Goal: Information Seeking & Learning: Learn about a topic

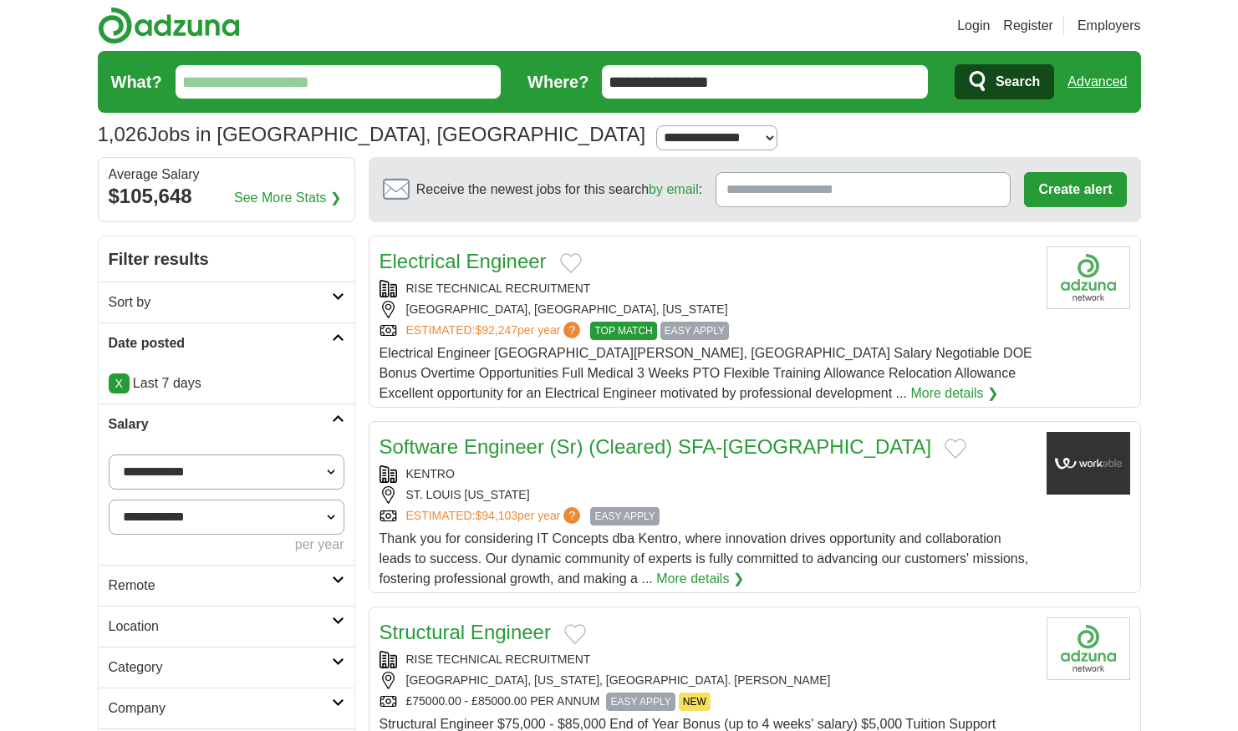
click at [305, 606] on link "Location" at bounding box center [227, 626] width 256 height 41
click at [281, 584] on h2 "Remote" at bounding box center [220, 586] width 223 height 20
click at [171, 621] on link "Remote jobs" at bounding box center [146, 626] width 75 height 14
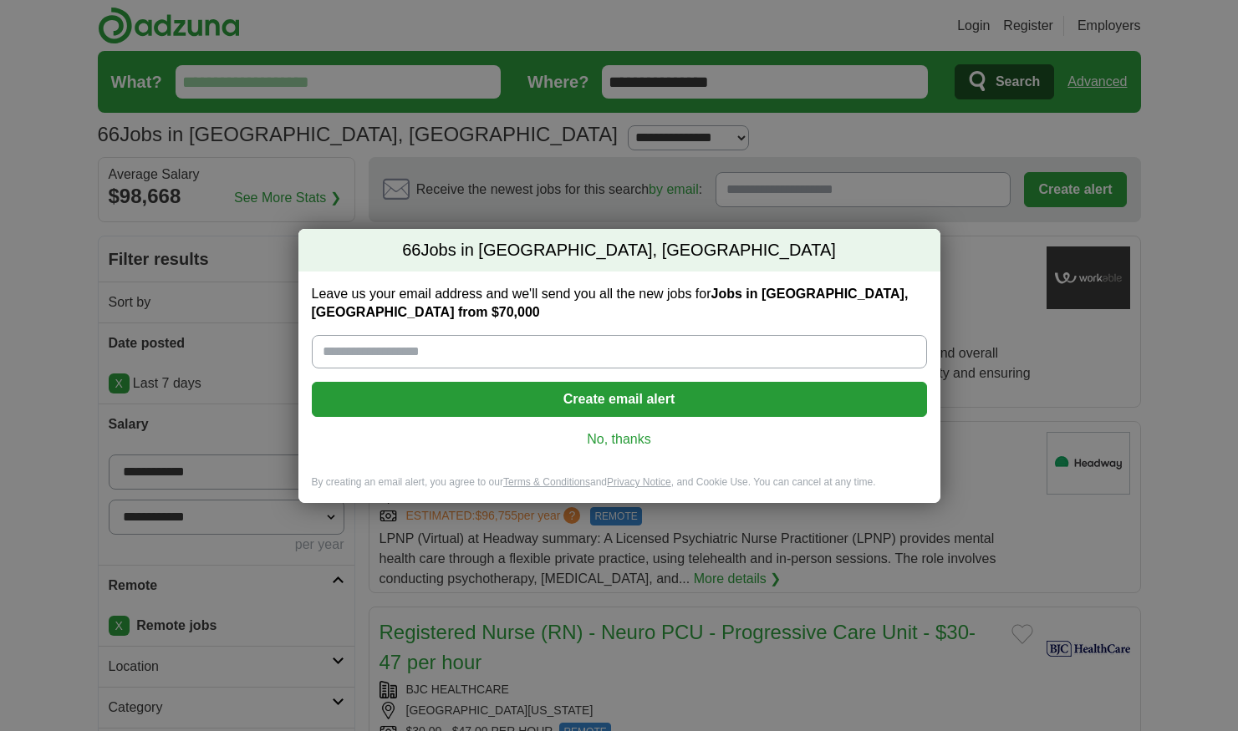
click at [604, 446] on link "No, thanks" at bounding box center [619, 439] width 588 height 18
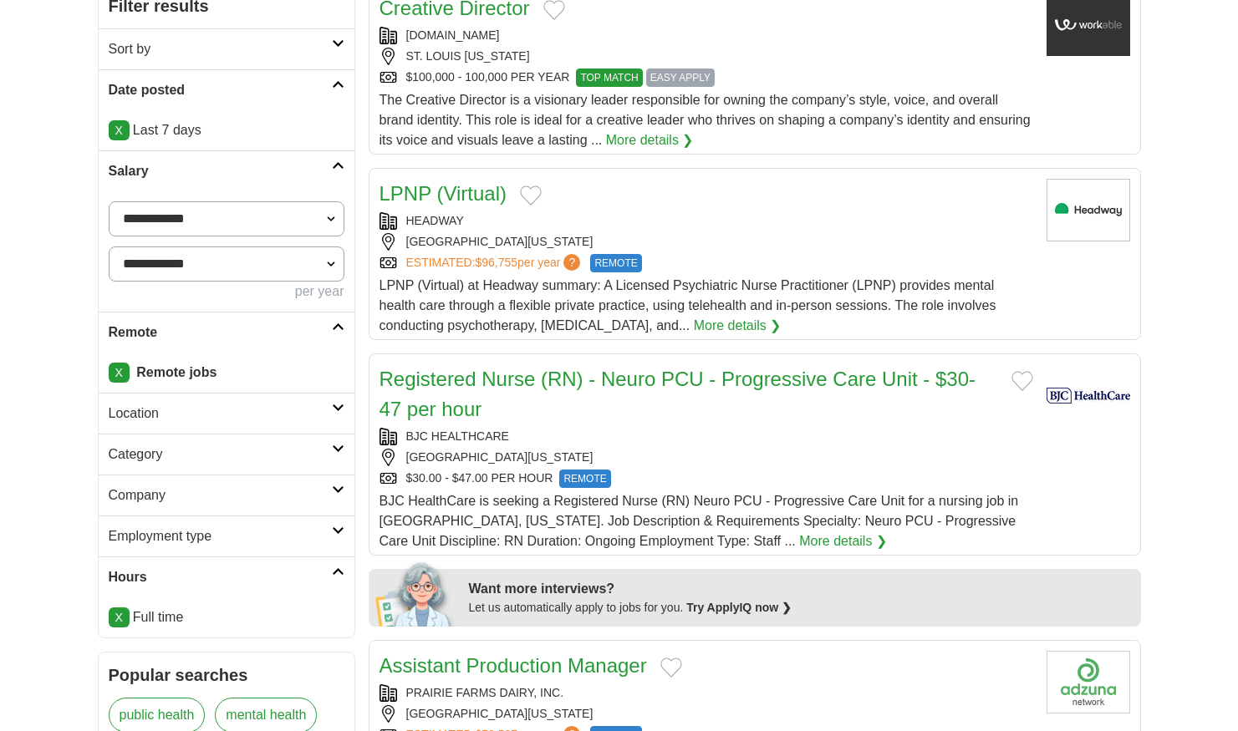
scroll to position [257, 0]
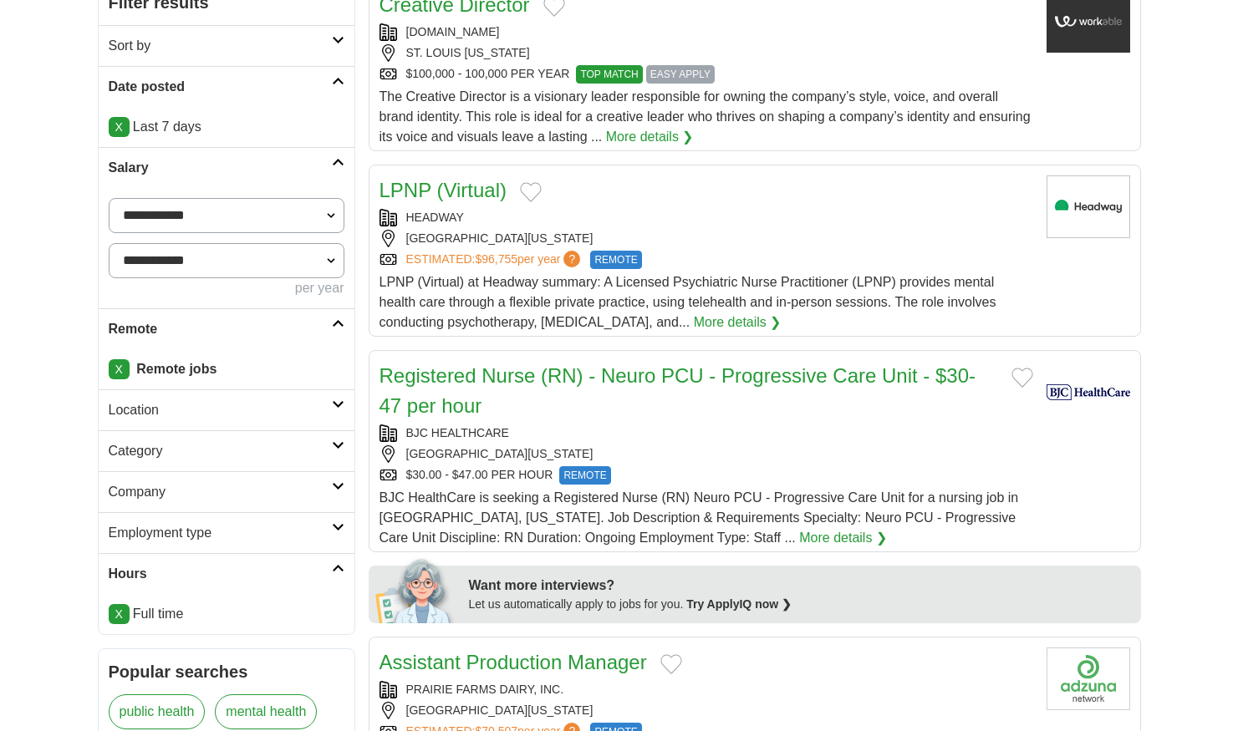
click at [126, 369] on link "X" at bounding box center [119, 369] width 21 height 20
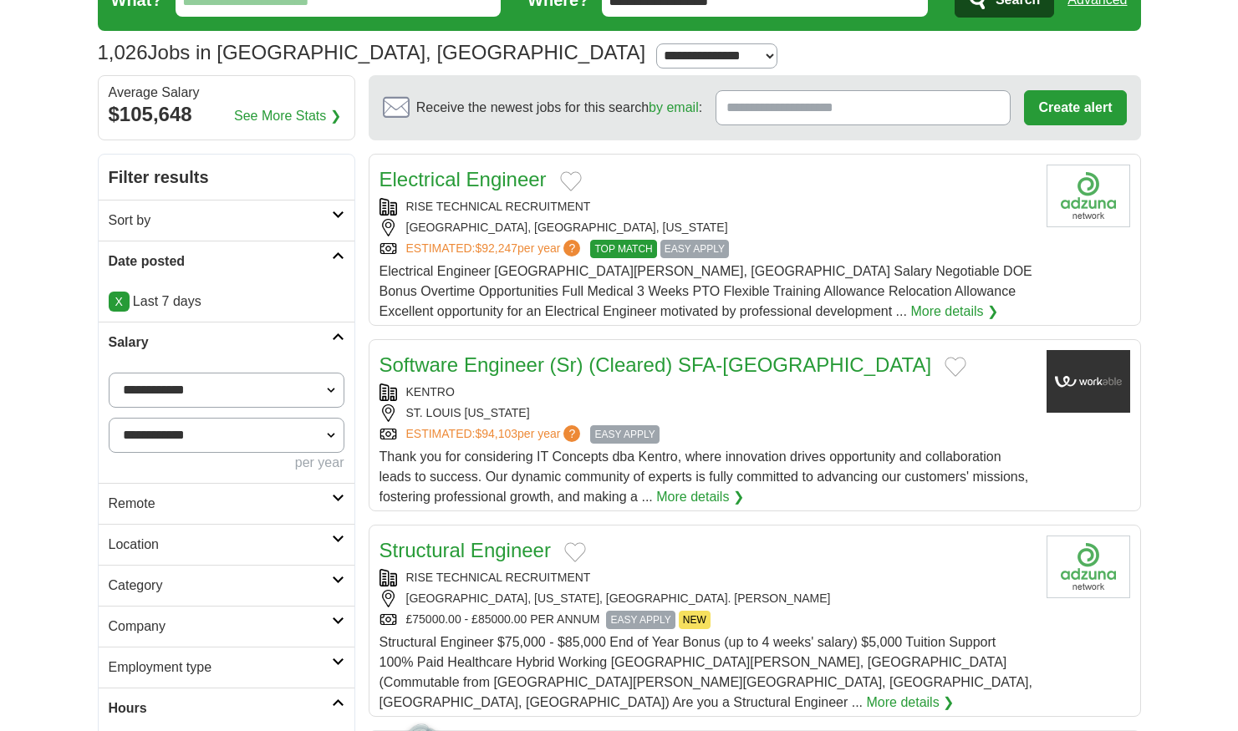
scroll to position [85, 0]
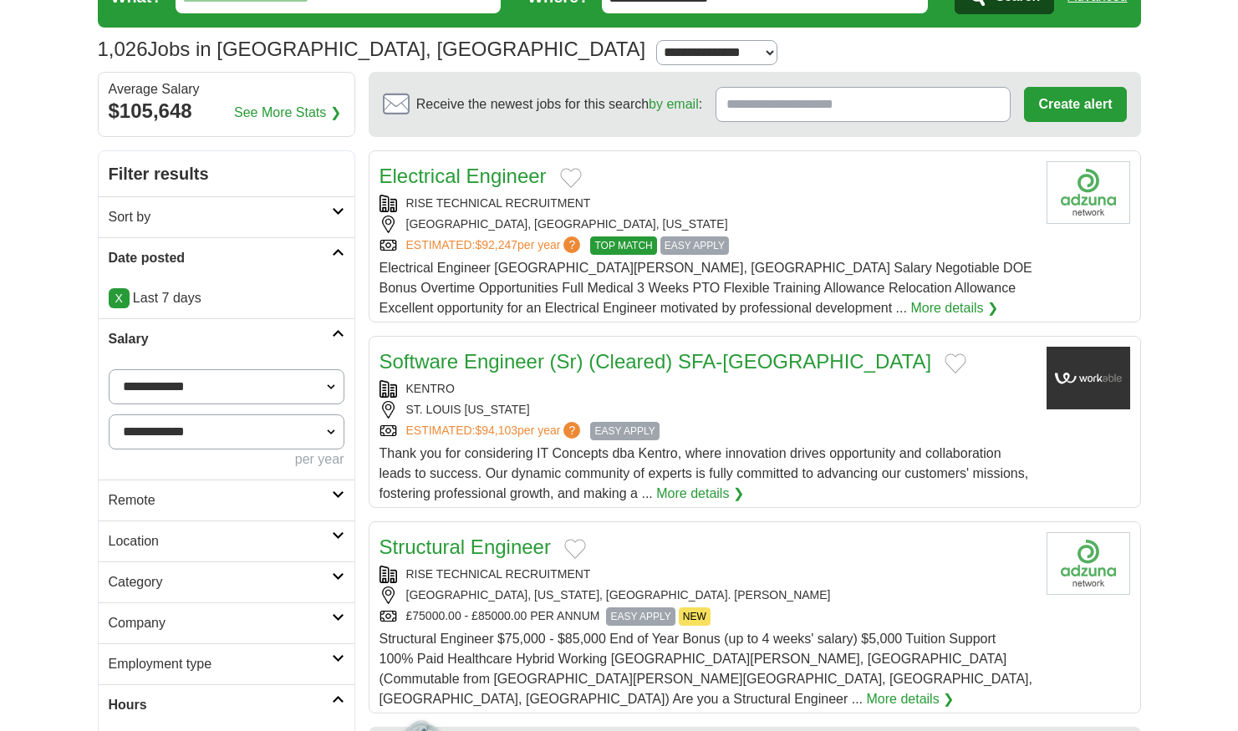
click at [251, 535] on h2 "Location" at bounding box center [220, 542] width 223 height 20
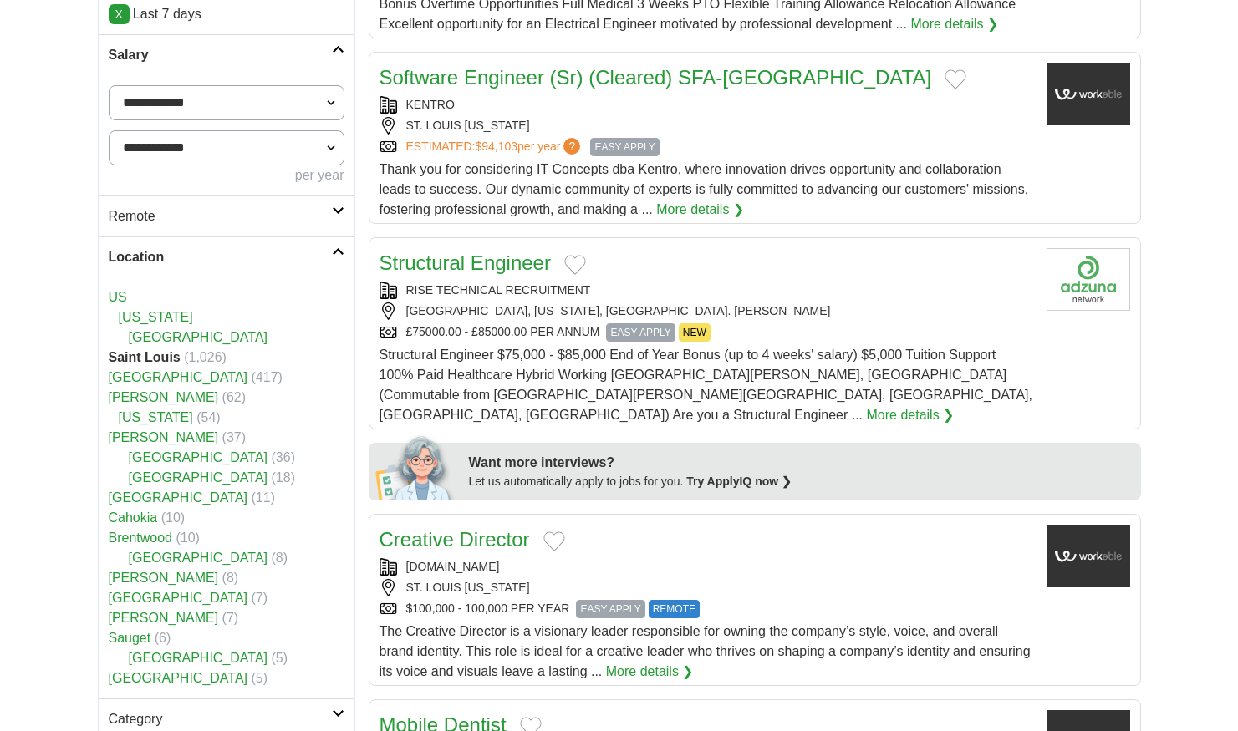
scroll to position [370, 0]
click at [334, 251] on icon at bounding box center [338, 251] width 13 height 8
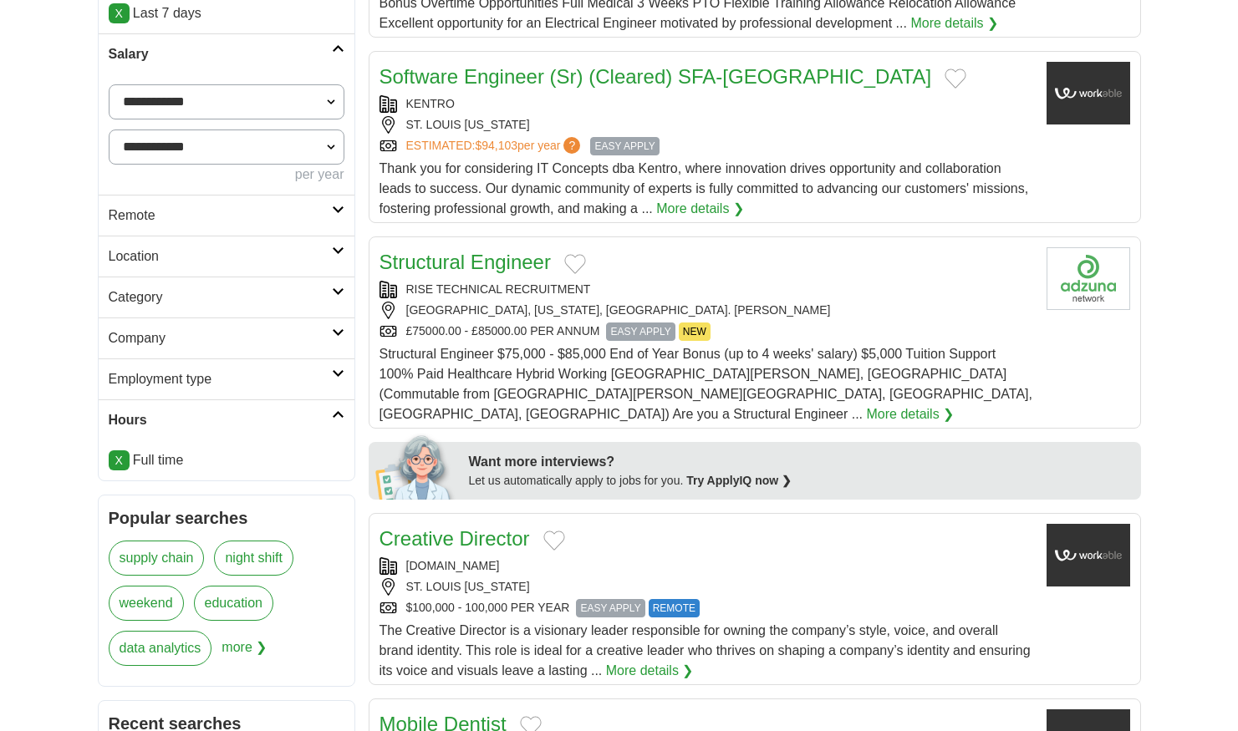
click at [334, 299] on link "Category" at bounding box center [227, 297] width 256 height 41
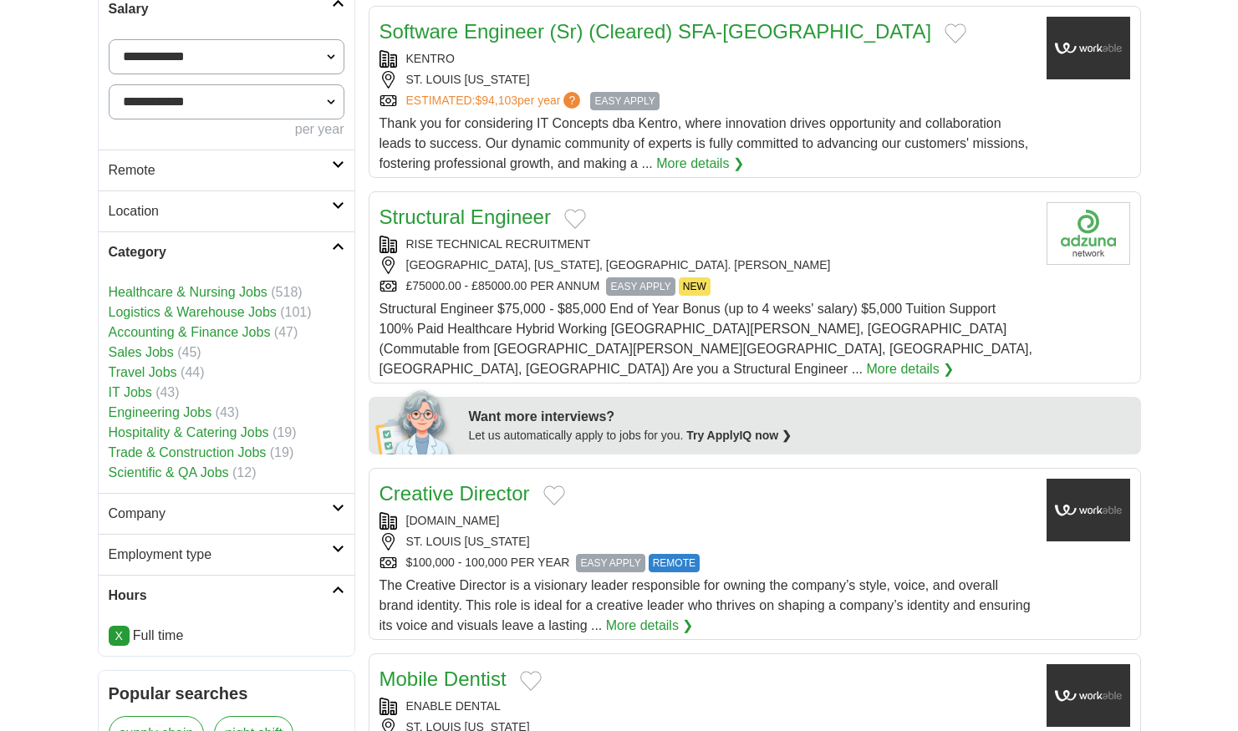
scroll to position [416, 0]
click at [247, 551] on h2 "Employment type" at bounding box center [220, 554] width 223 height 20
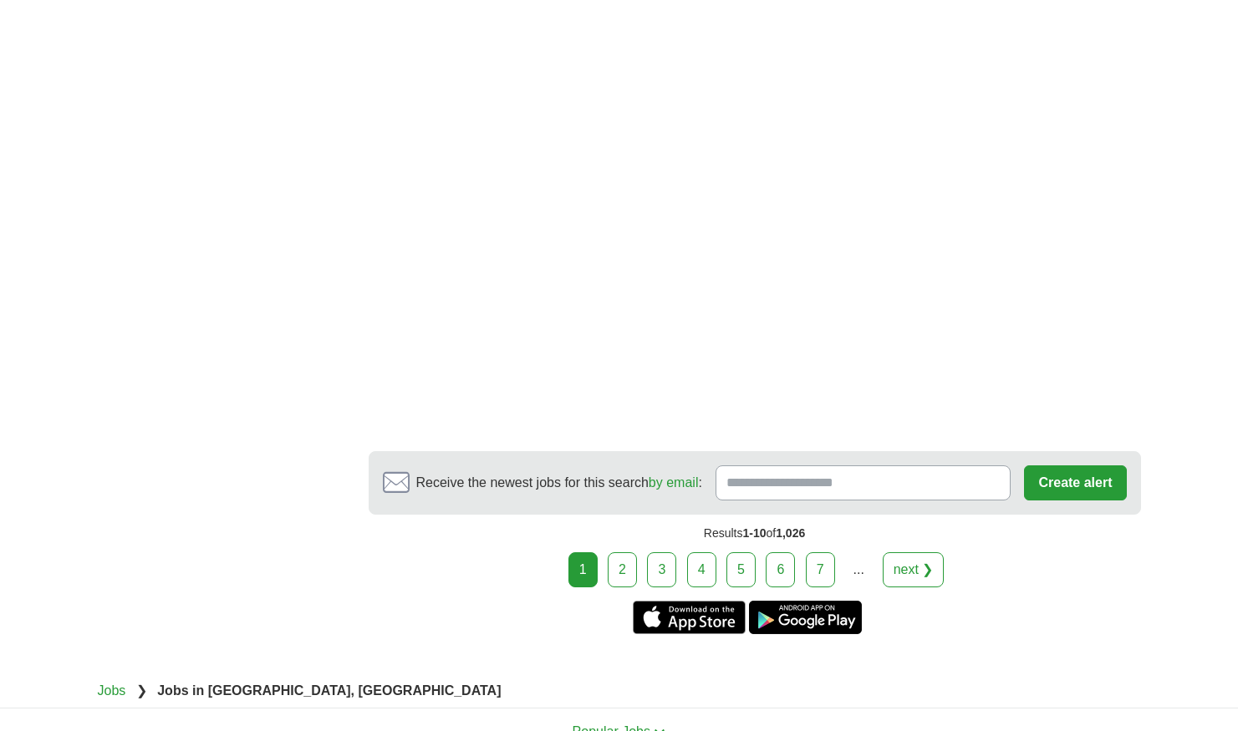
scroll to position [2947, 0]
click at [624, 552] on link "2" at bounding box center [622, 569] width 29 height 35
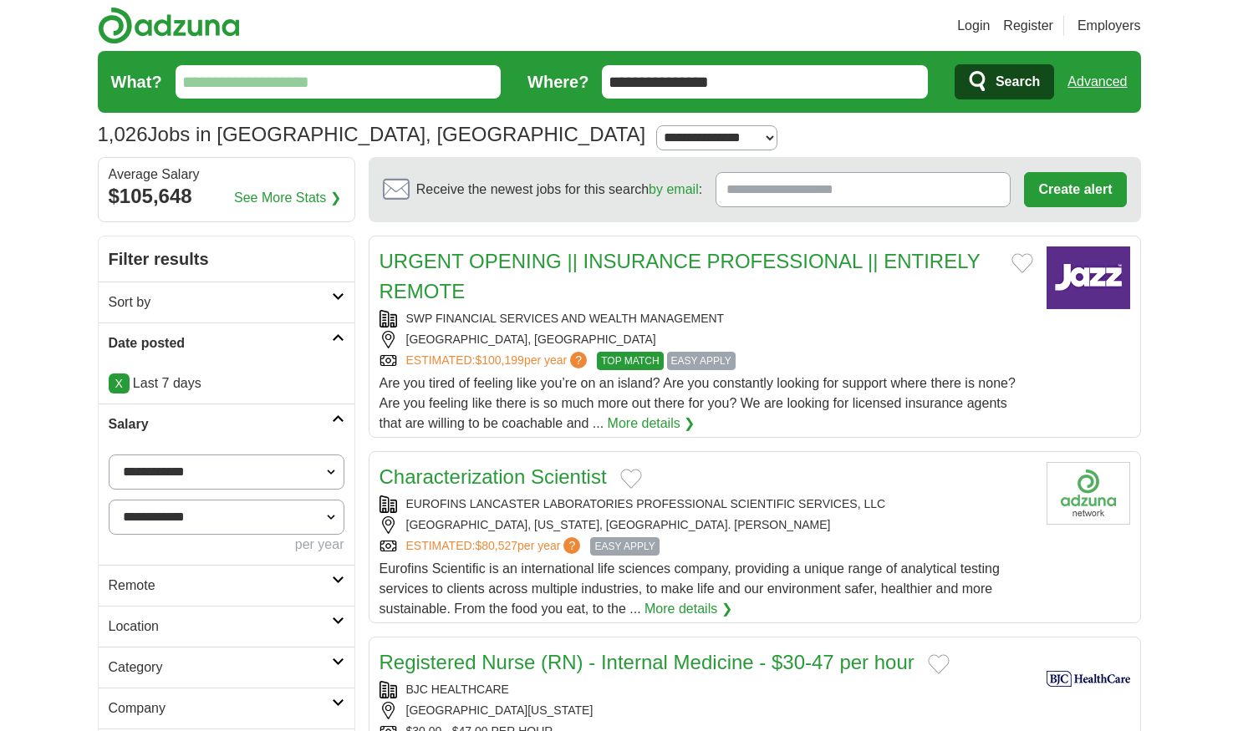
drag, startPoint x: 757, startPoint y: 479, endPoint x: 665, endPoint y: 491, distance: 92.7
click at [663, 492] on div "Characterization Scientist EUROFINS LANCASTER LABORATORIES PROFESSIONAL SCIENTI…" at bounding box center [706, 540] width 654 height 157
click at [522, 274] on h2 "URGENT OPENING || INSURANCE PROFESSIONAL || ENTIRELY REMOTE" at bounding box center [688, 277] width 619 height 60
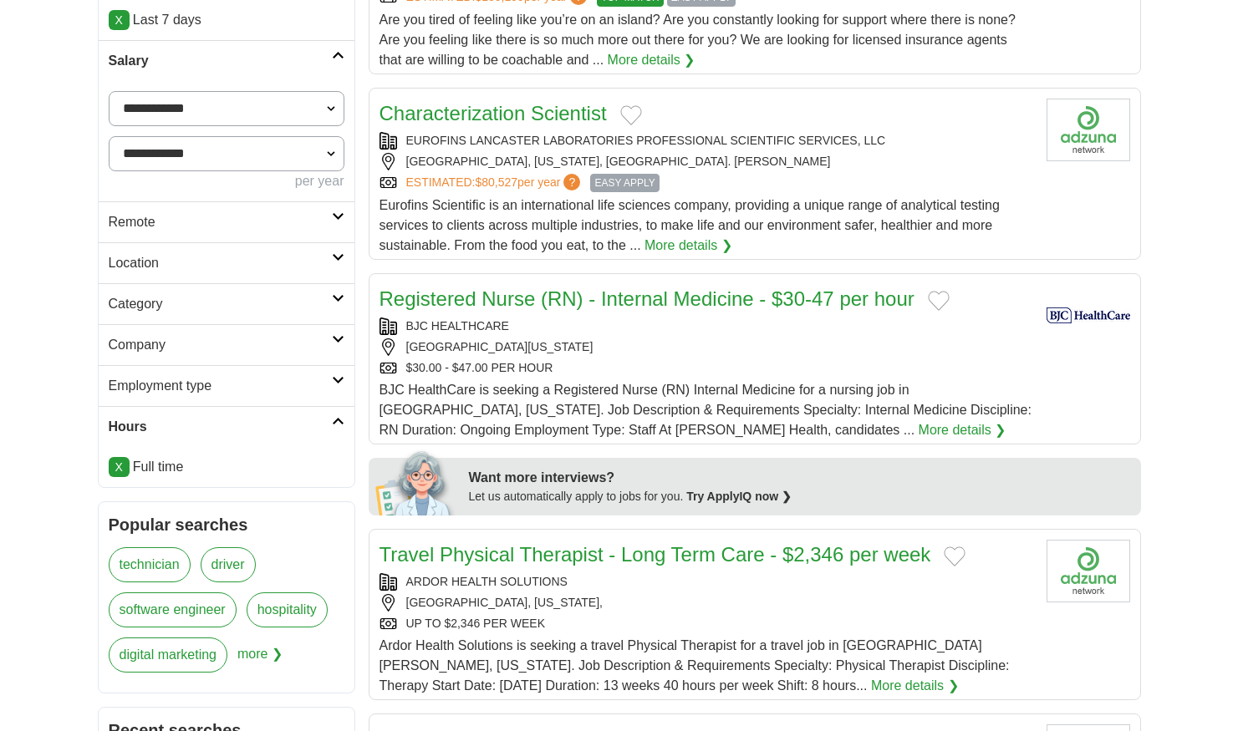
scroll to position [350, 0]
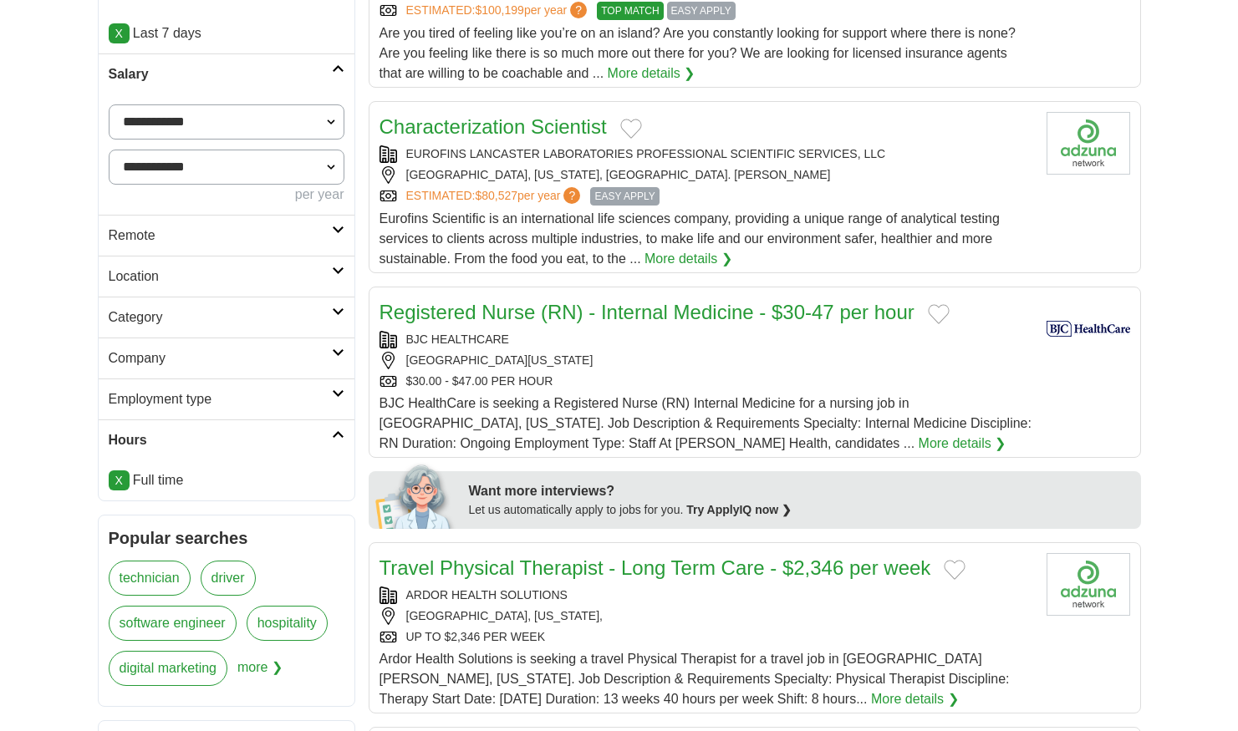
click at [183, 281] on h2 "Location" at bounding box center [220, 277] width 223 height 20
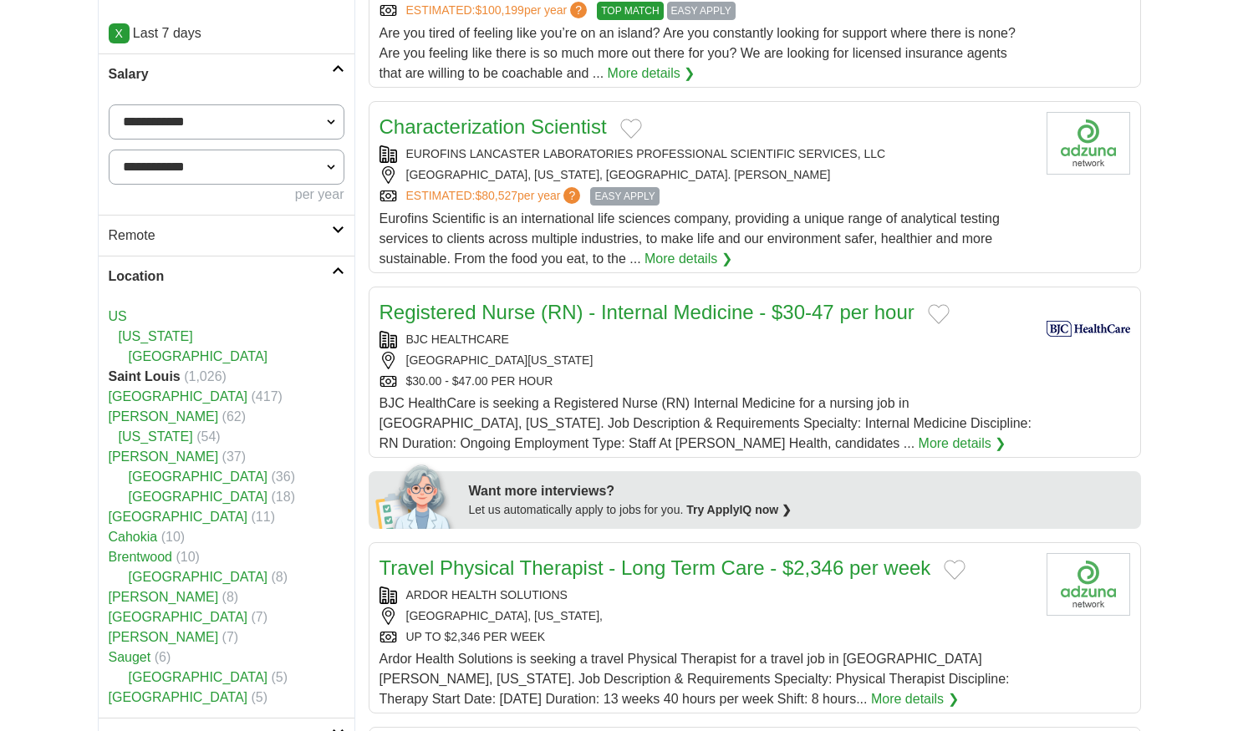
click at [183, 281] on h2 "Location" at bounding box center [220, 277] width 223 height 20
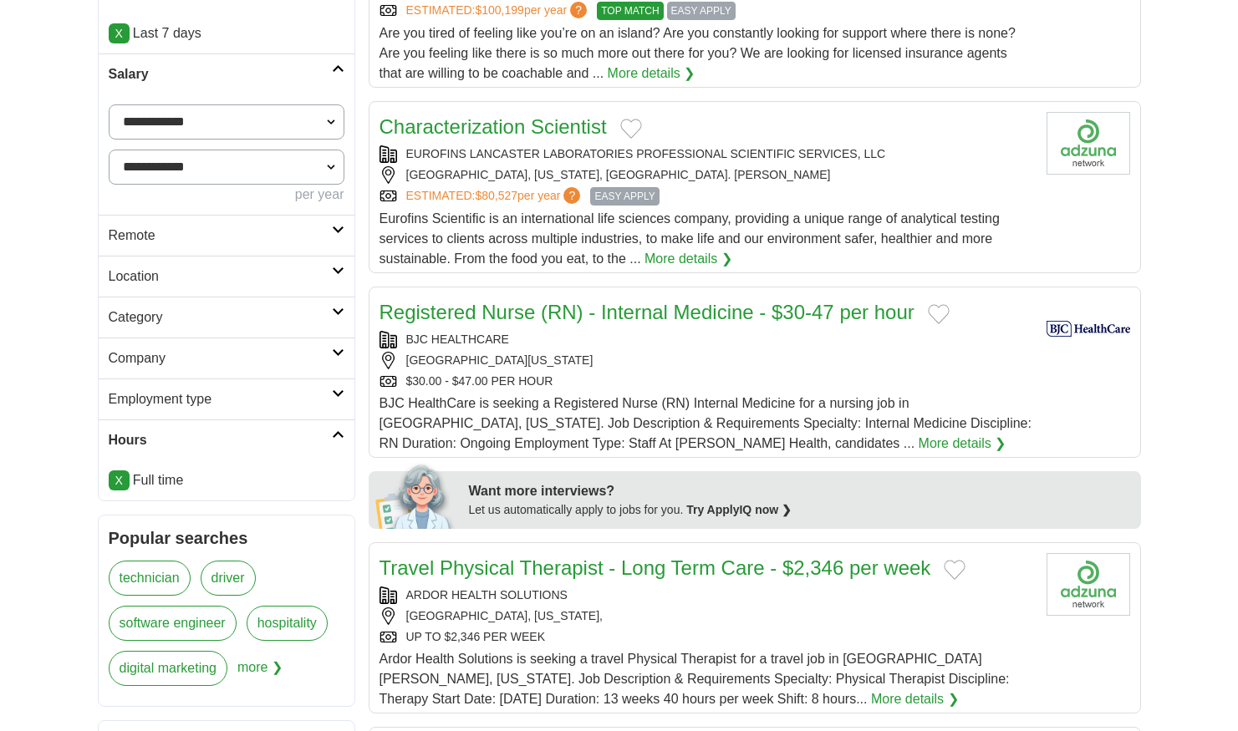
click at [174, 327] on link "Category" at bounding box center [227, 317] width 256 height 41
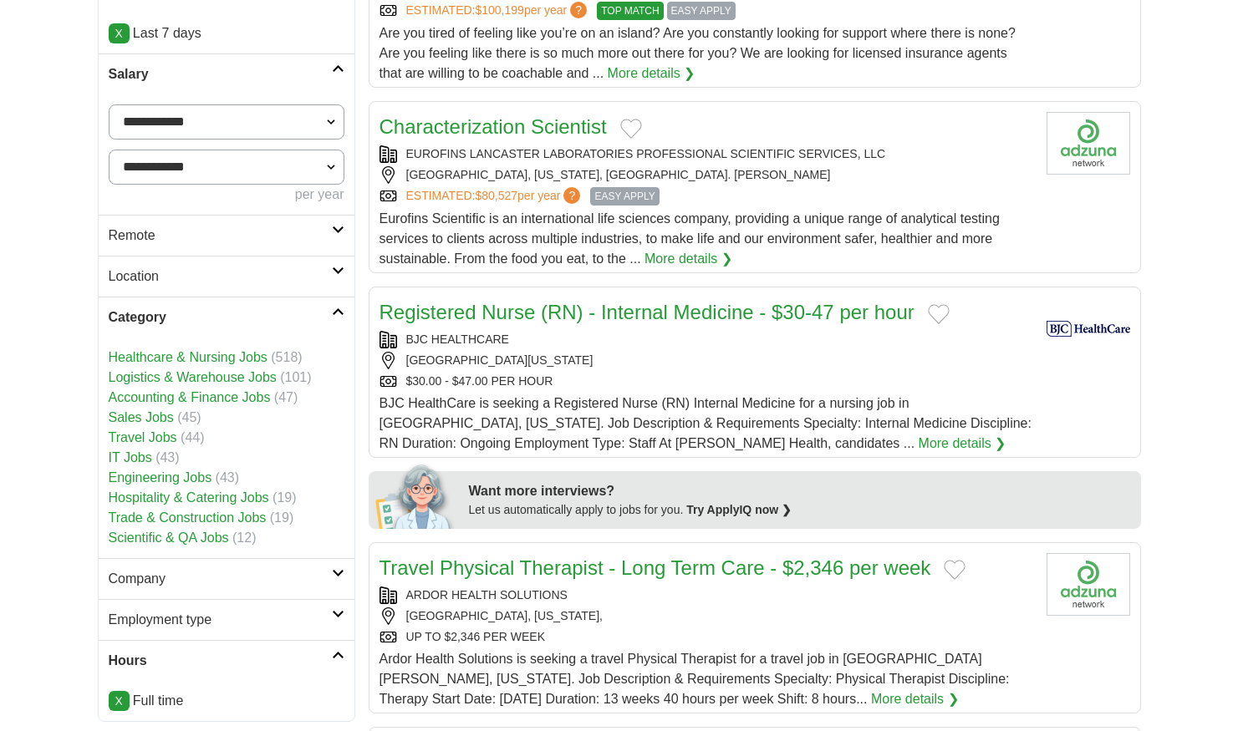
click at [174, 327] on link "Category" at bounding box center [227, 317] width 256 height 41
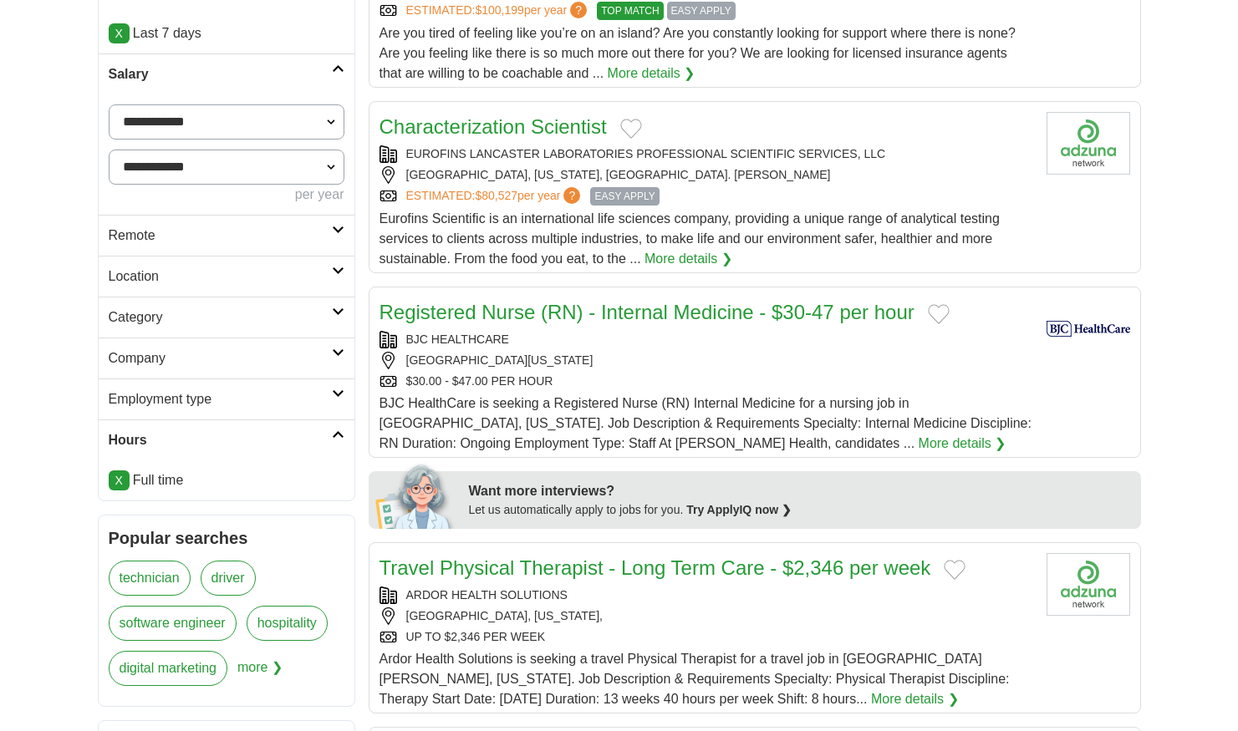
click at [168, 359] on h2 "Company" at bounding box center [220, 359] width 223 height 20
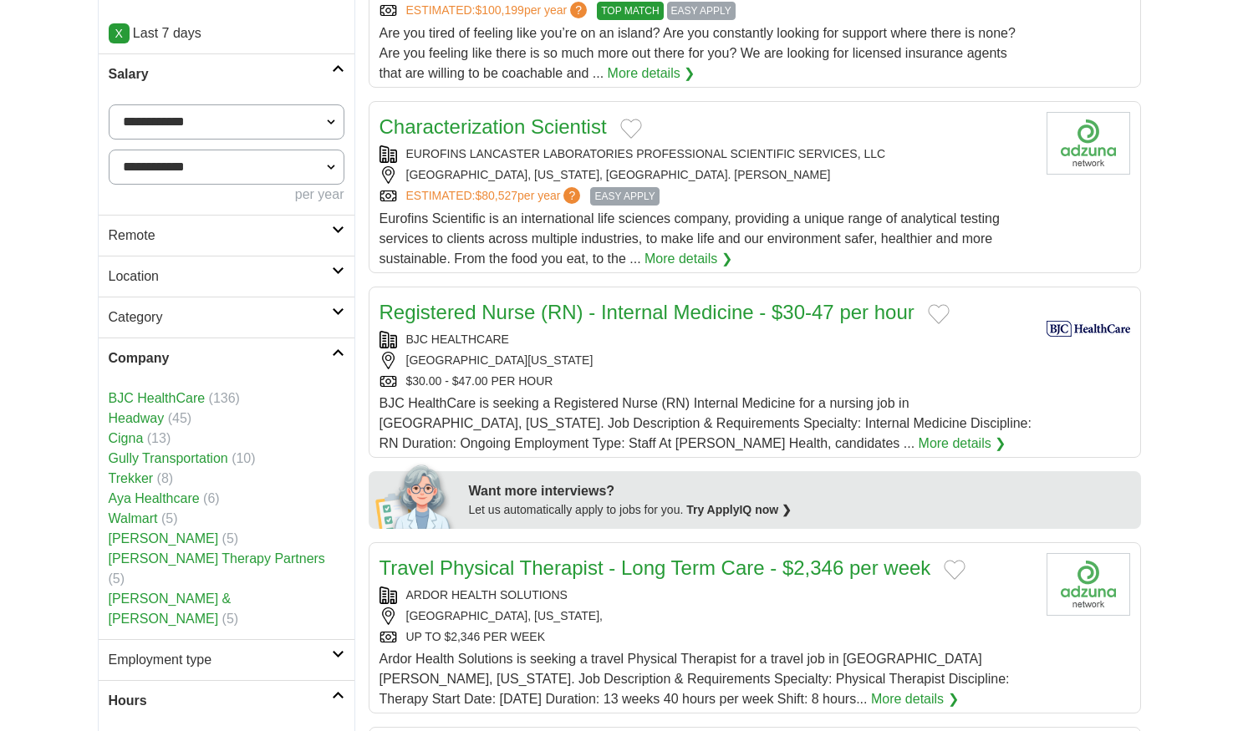
click at [168, 358] on h2 "Company" at bounding box center [220, 359] width 223 height 20
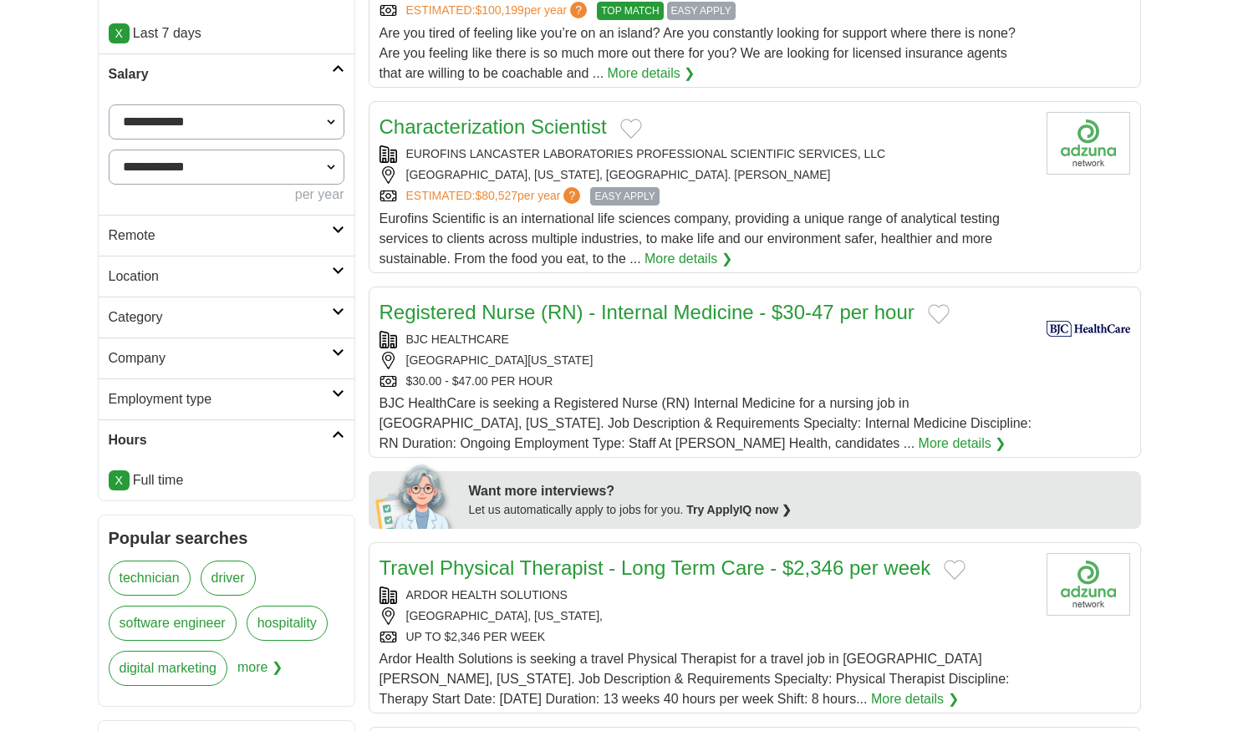
click at [169, 327] on link "Category" at bounding box center [227, 317] width 256 height 41
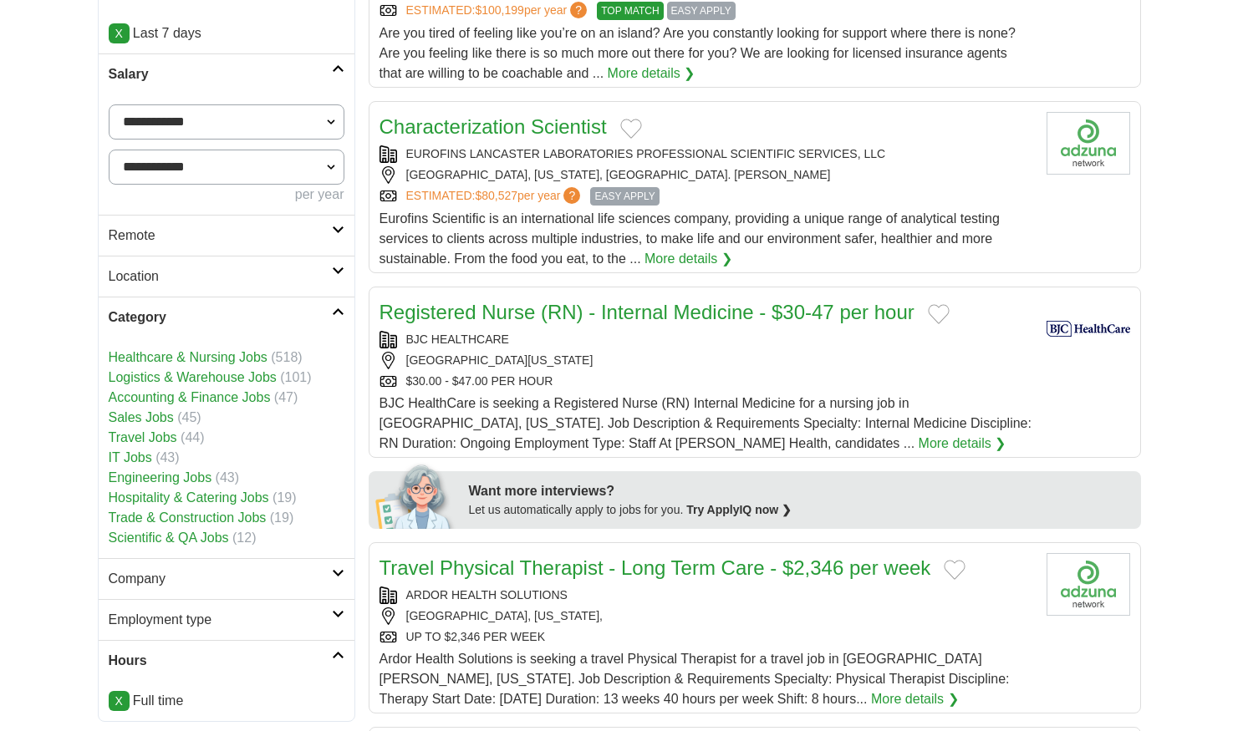
click at [141, 440] on link "Travel Jobs" at bounding box center [143, 437] width 69 height 14
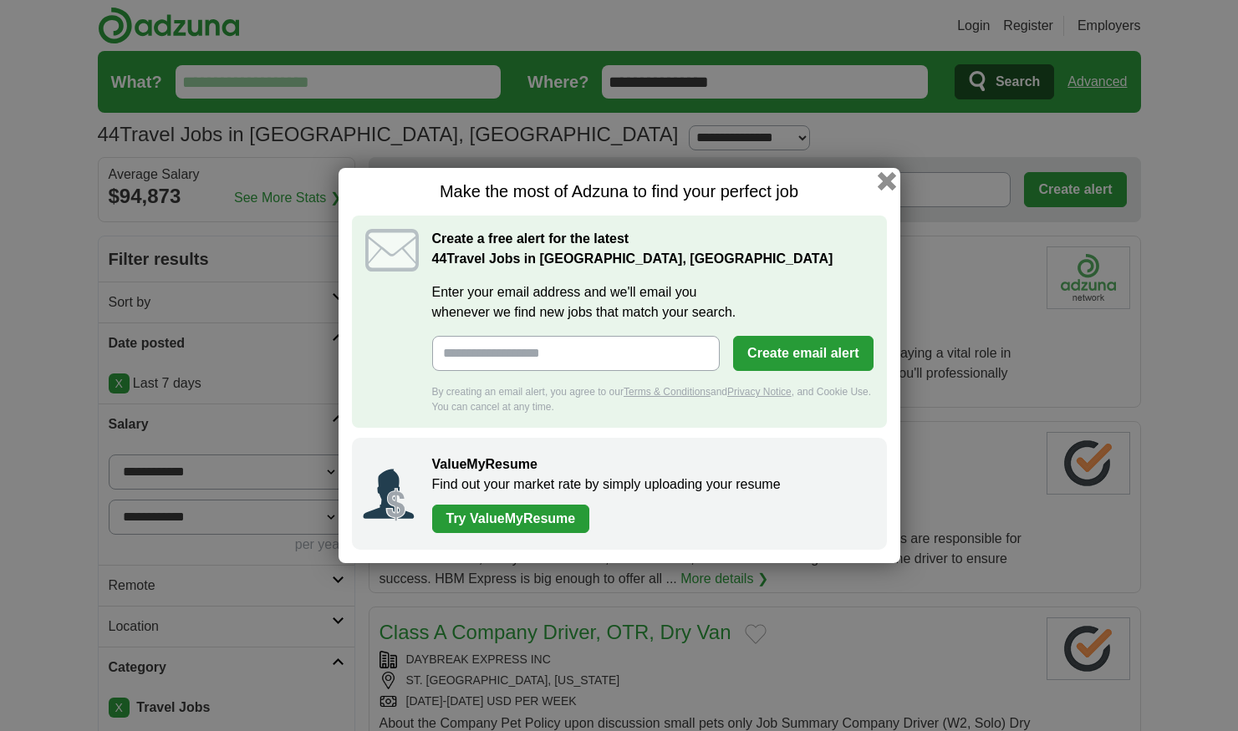
click at [886, 177] on button "button" at bounding box center [886, 181] width 18 height 18
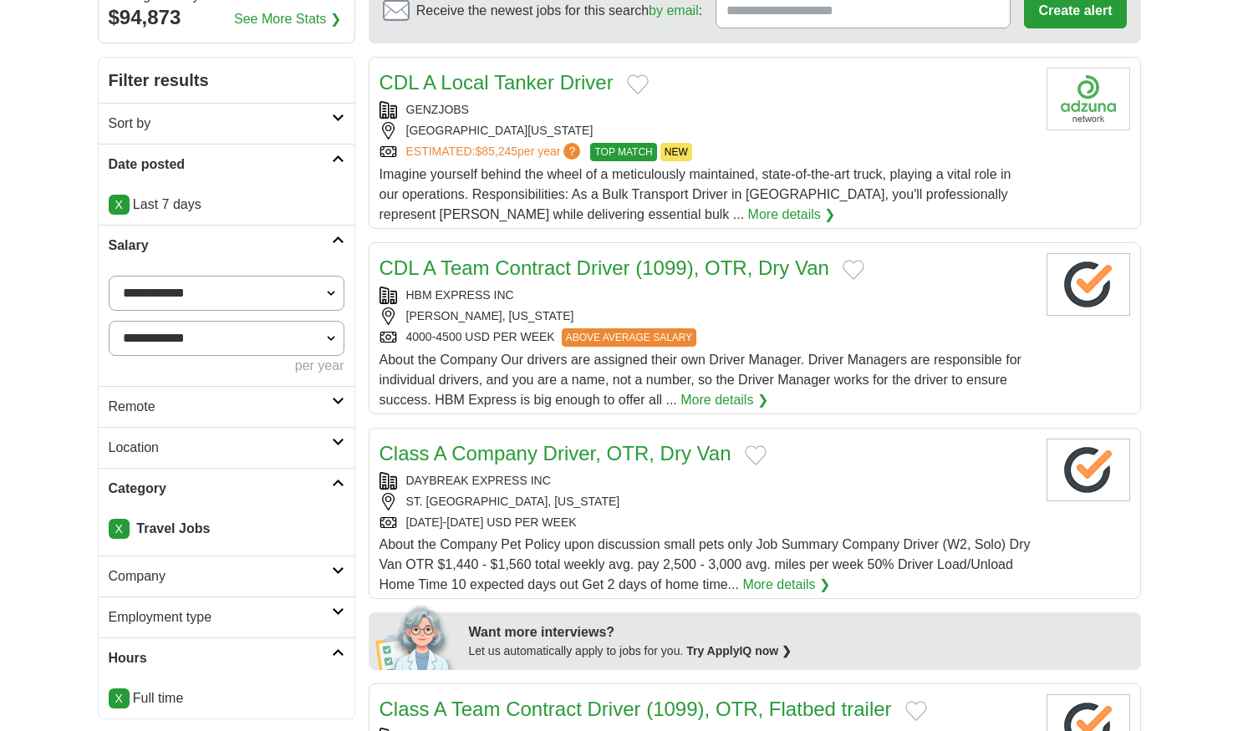
scroll to position [181, 0]
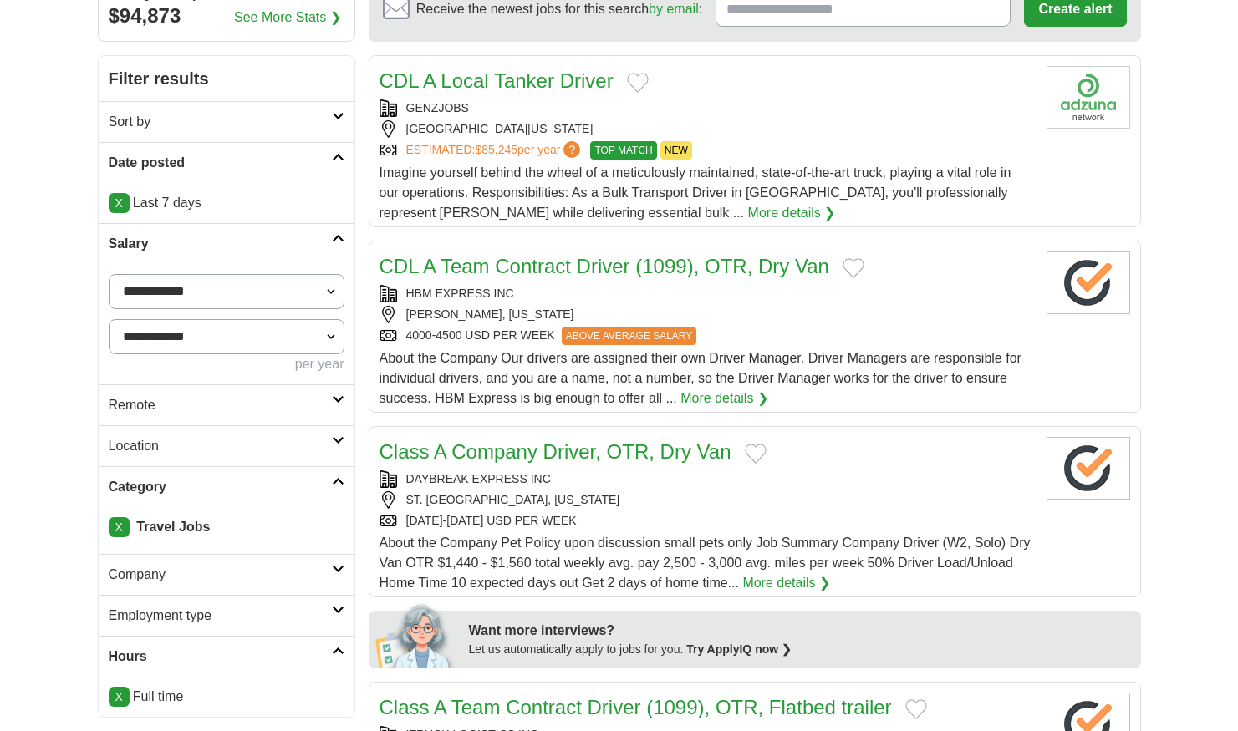
click at [120, 528] on link "X" at bounding box center [119, 527] width 21 height 20
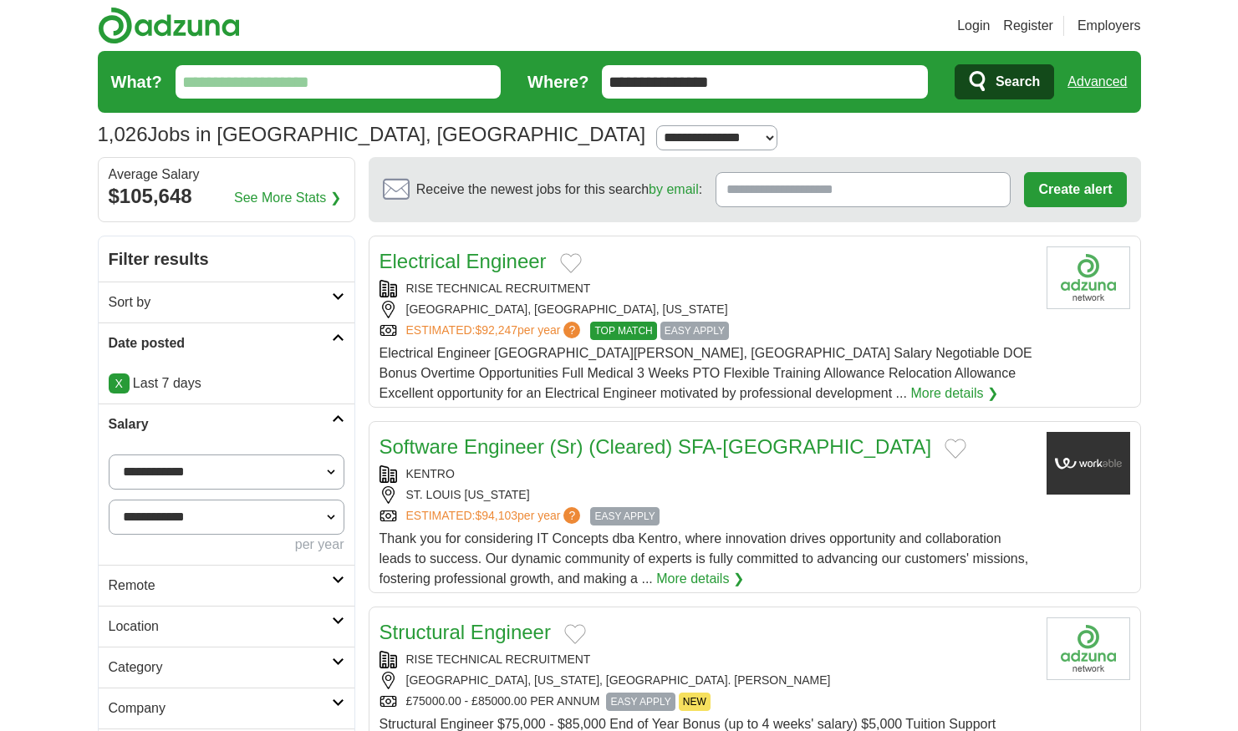
click at [263, 75] on input "What?" at bounding box center [339, 81] width 326 height 33
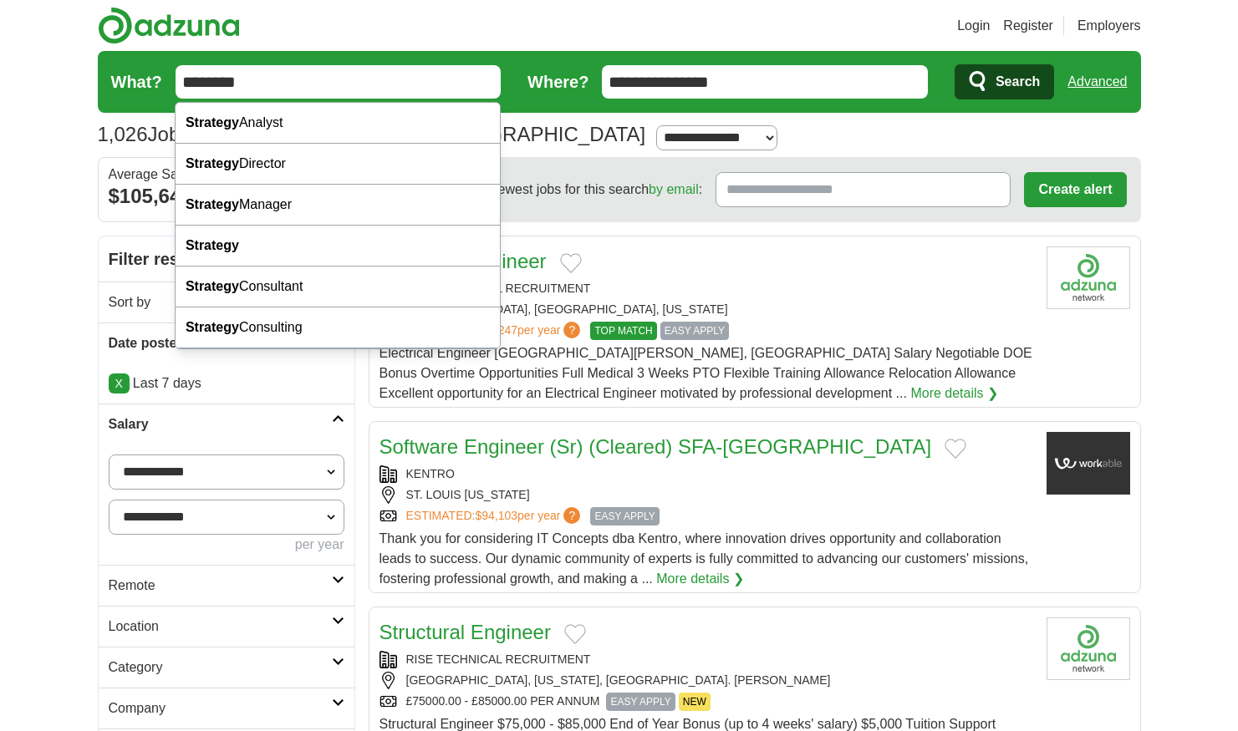
type input "********"
click at [955, 64] on button "Search" at bounding box center [1004, 81] width 99 height 35
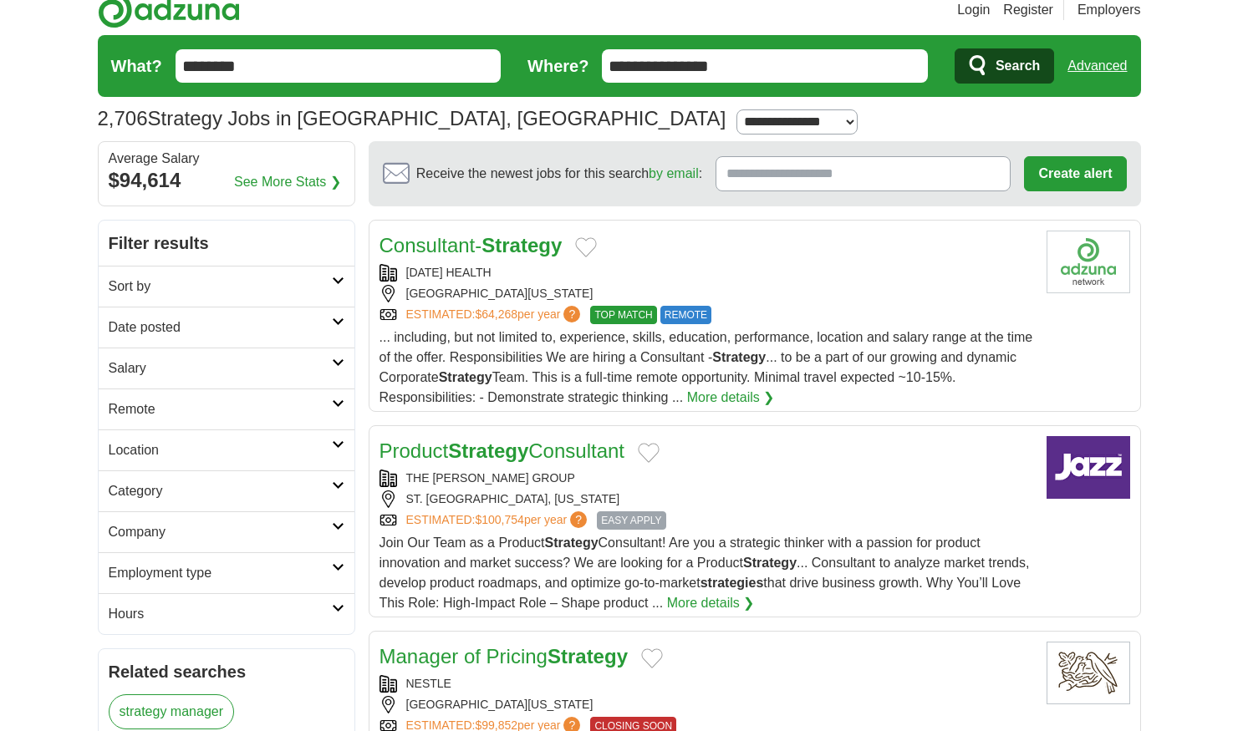
scroll to position [18, 0]
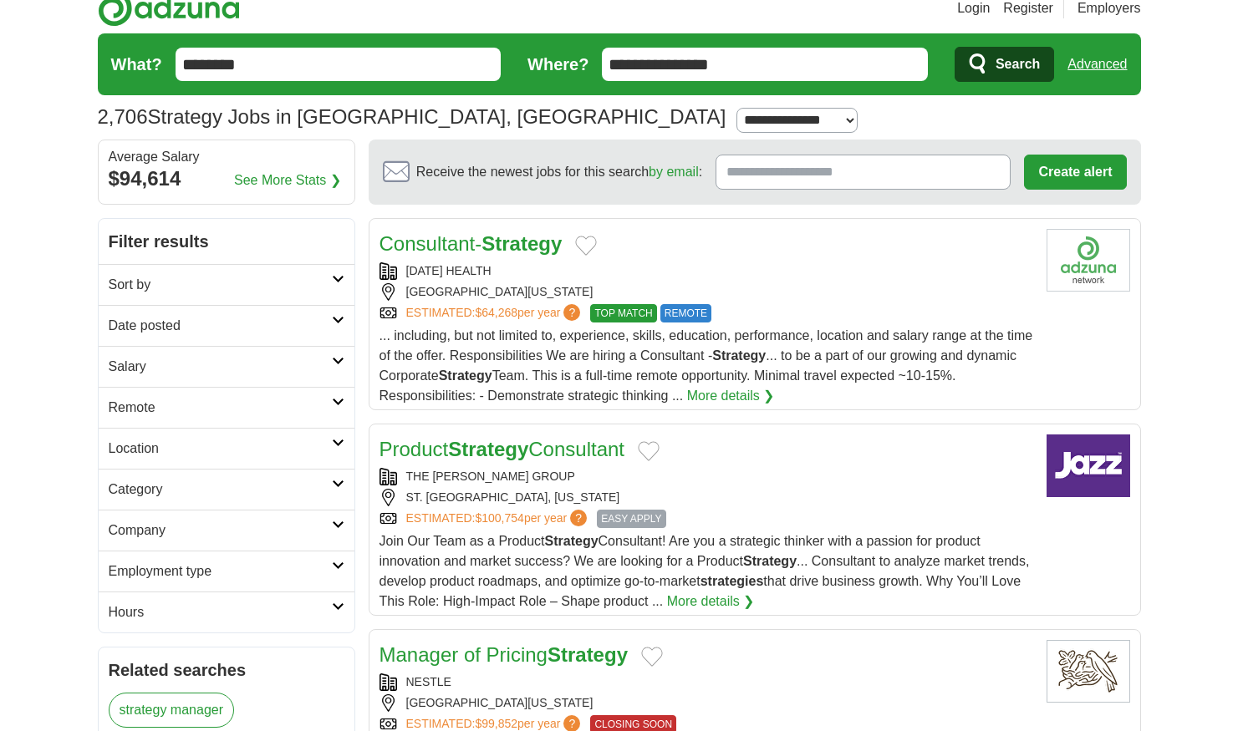
click at [755, 596] on link "More details ❯" at bounding box center [711, 602] width 88 height 20
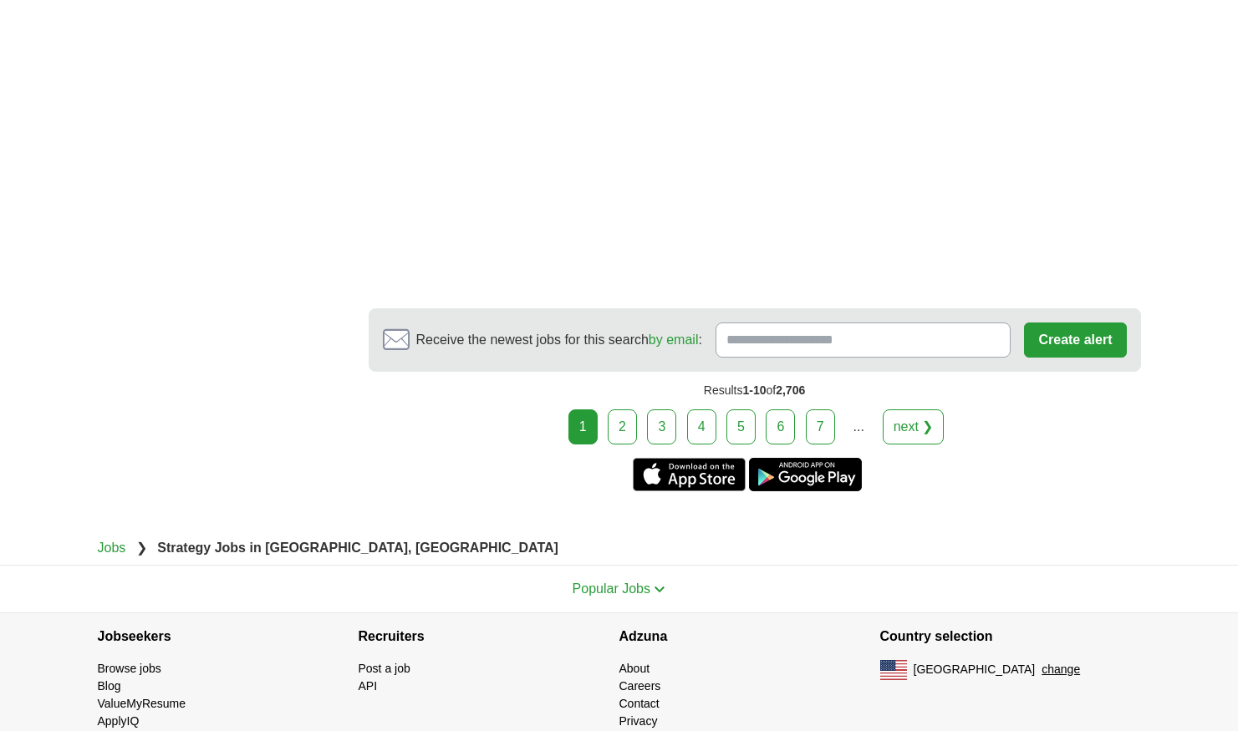
scroll to position [3220, 0]
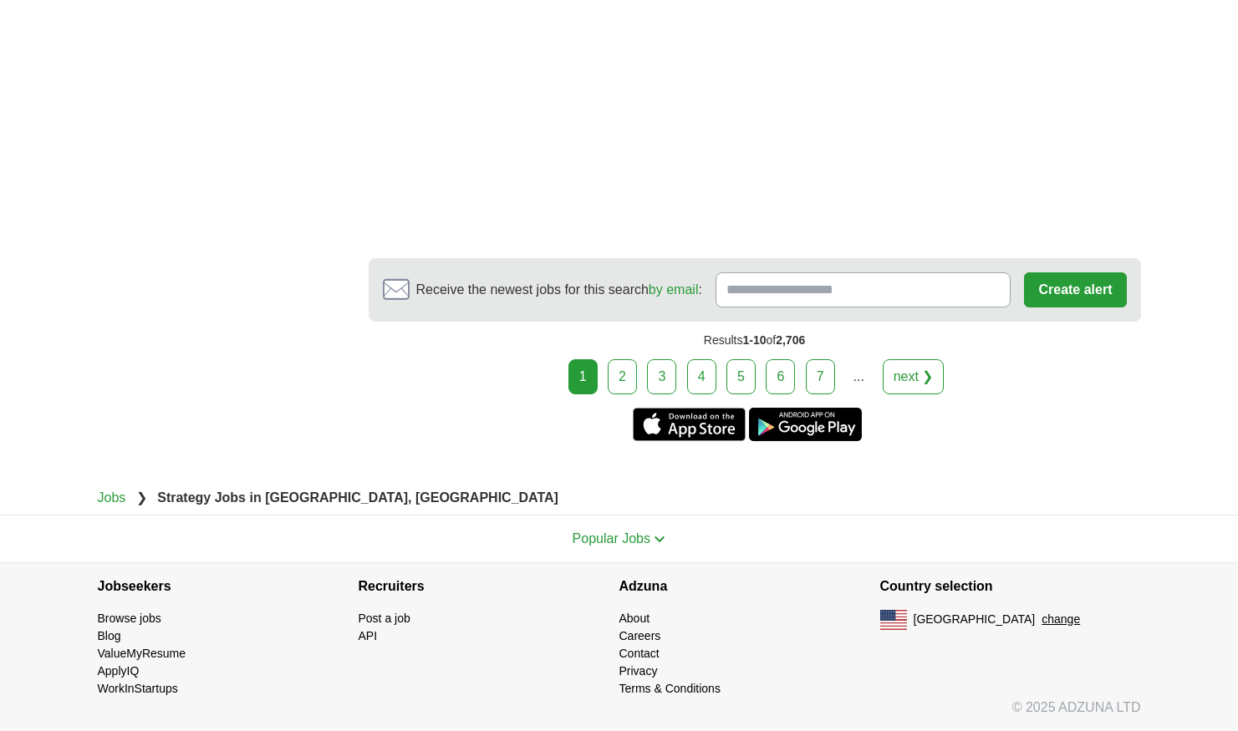
click at [624, 381] on link "2" at bounding box center [622, 376] width 29 height 35
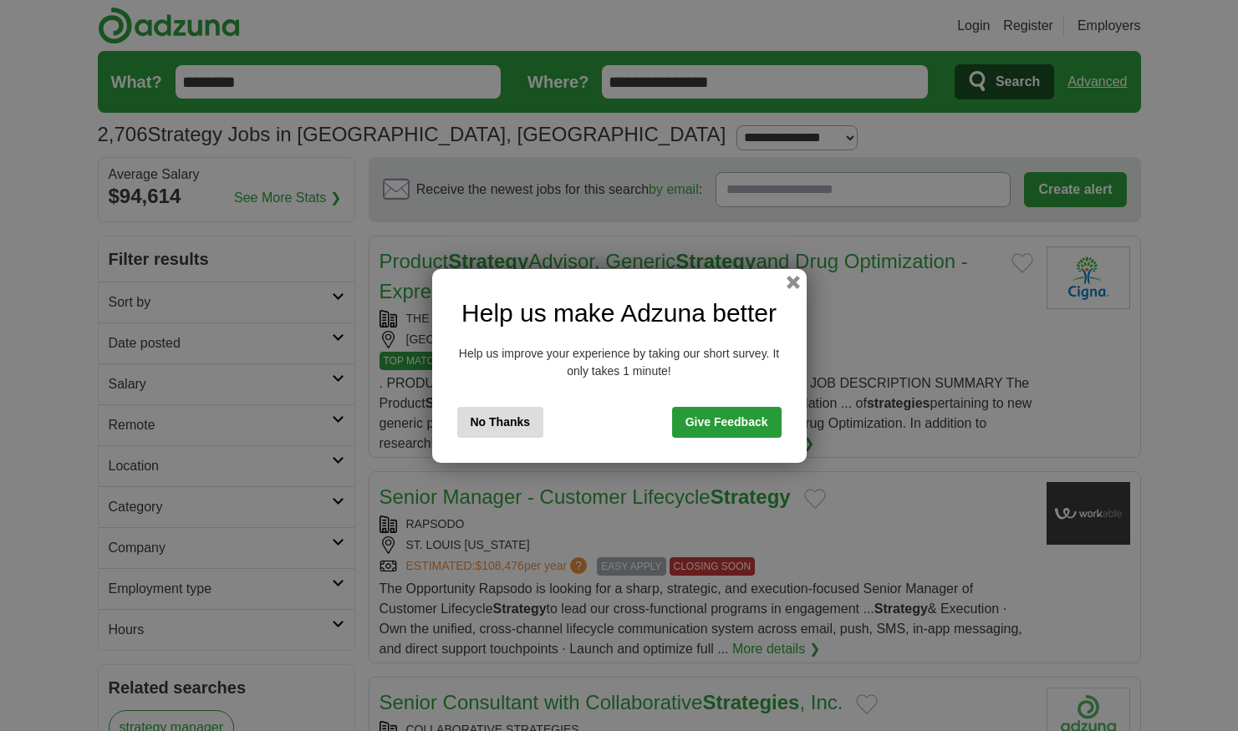
click at [535, 416] on button "No Thanks" at bounding box center [500, 422] width 87 height 31
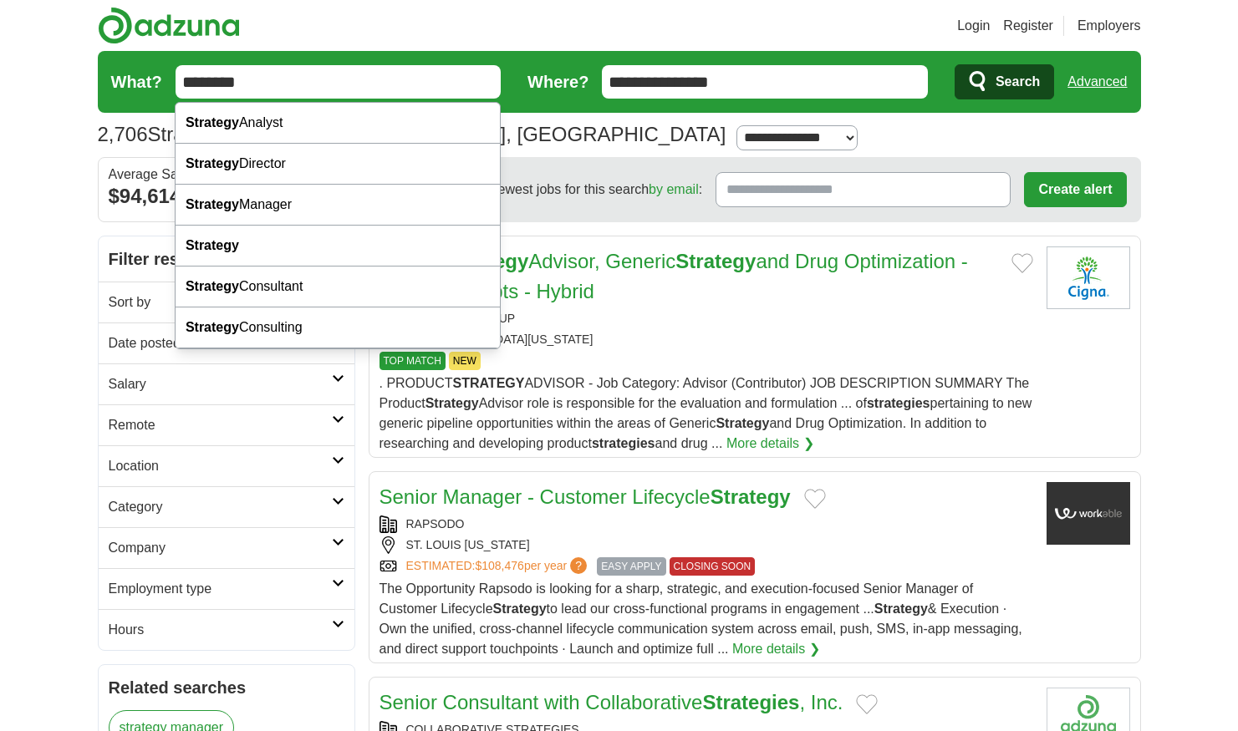
click at [267, 87] on input "********" at bounding box center [339, 81] width 326 height 33
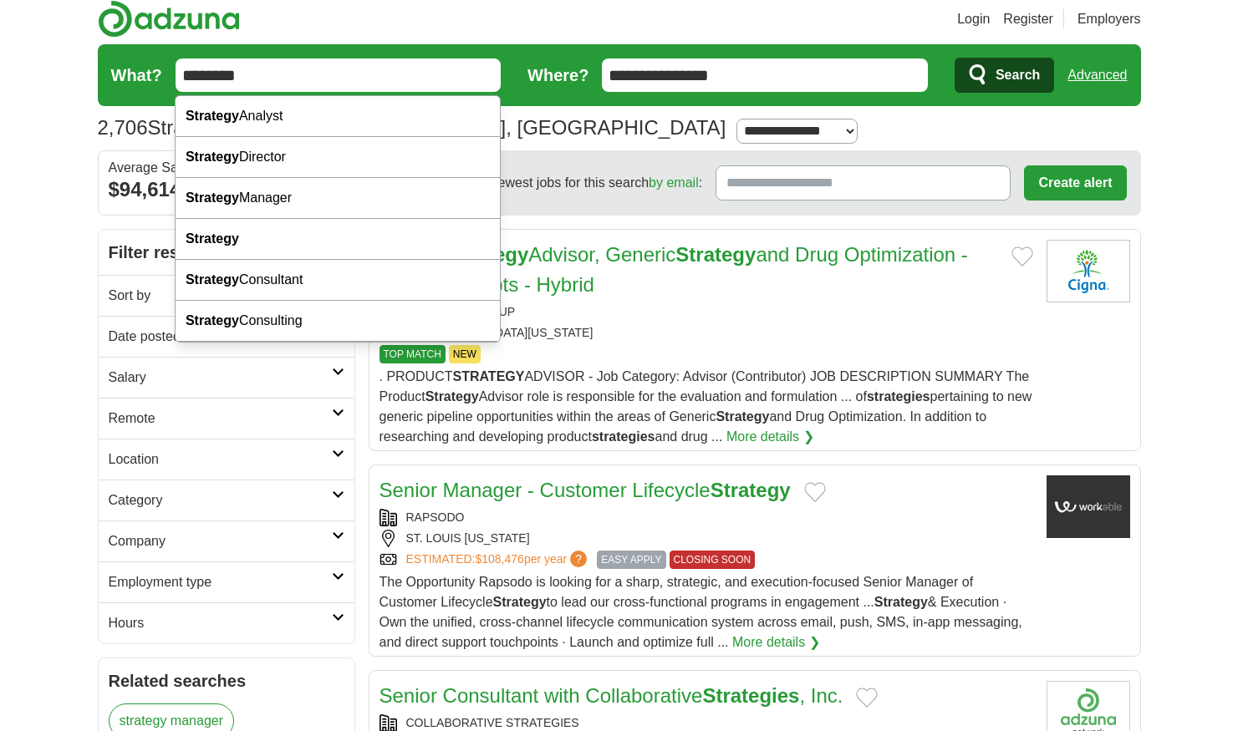
drag, startPoint x: 330, startPoint y: 89, endPoint x: 171, endPoint y: 83, distance: 159.8
click at [176, 83] on input "********" at bounding box center [339, 75] width 326 height 33
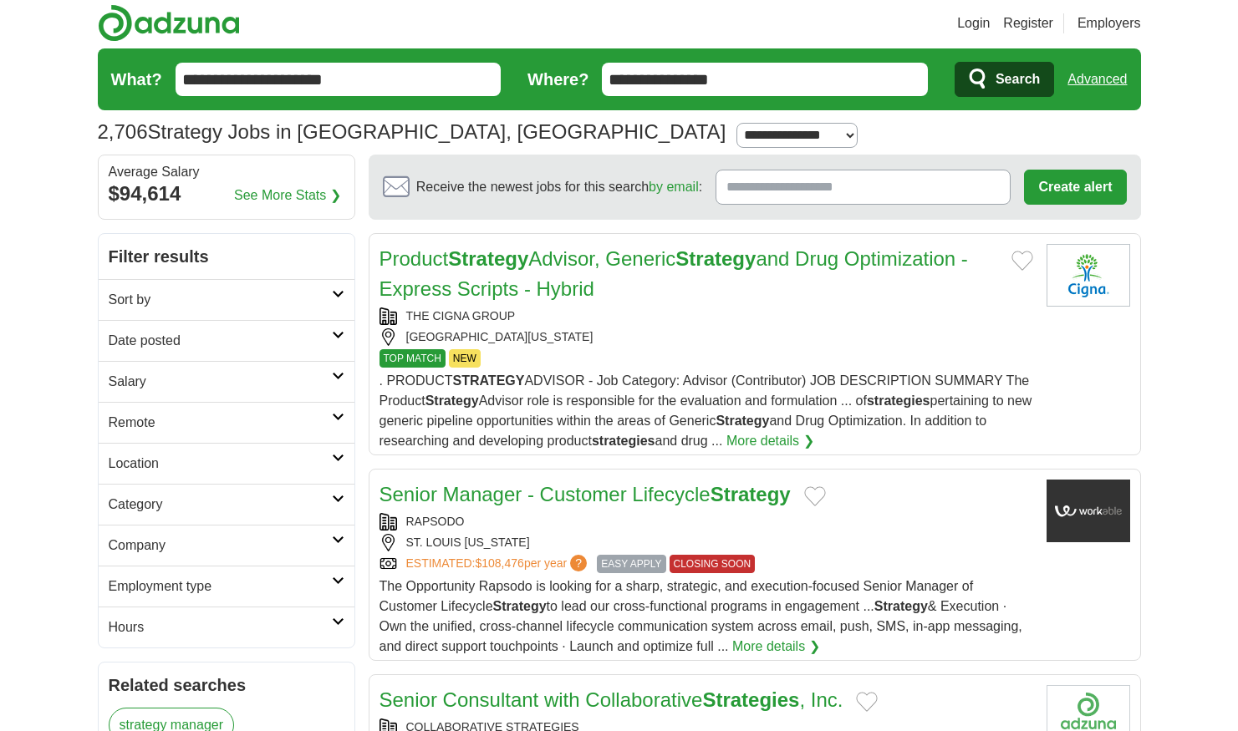
type input "**********"
click at [955, 62] on button "Search" at bounding box center [1004, 79] width 99 height 35
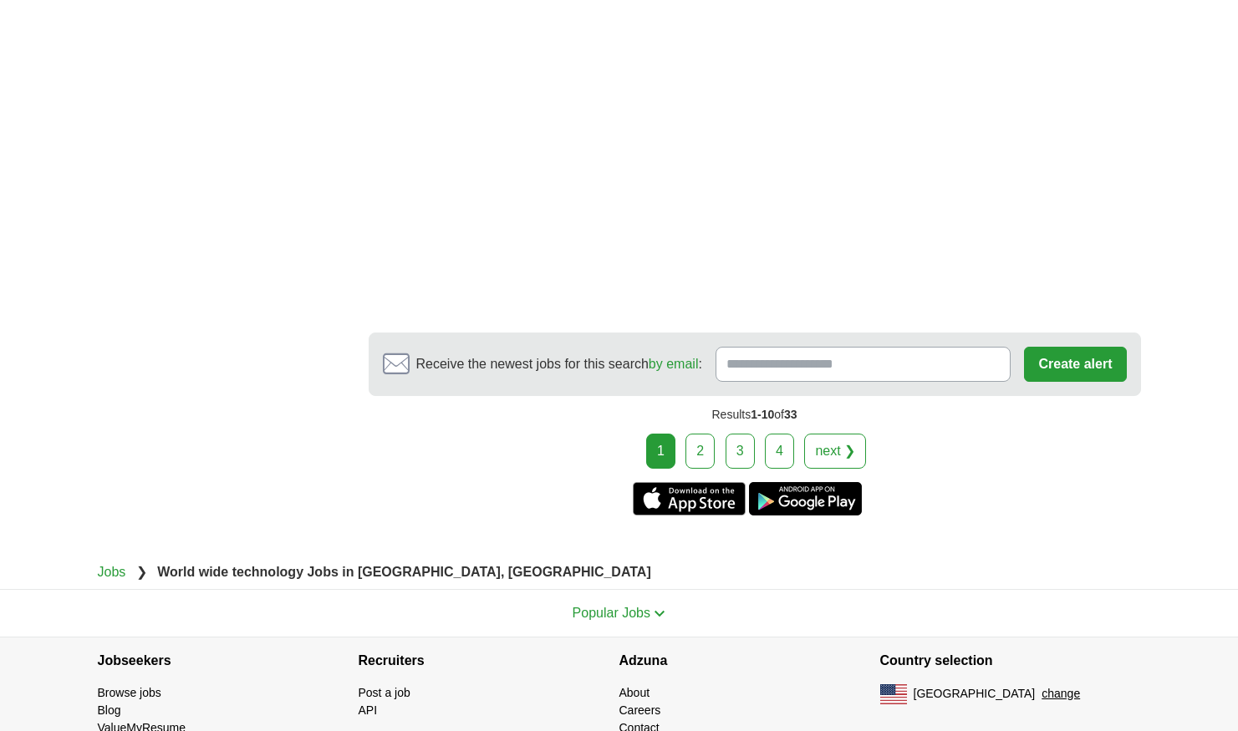
scroll to position [3208, 0]
